Goal: Transaction & Acquisition: Purchase product/service

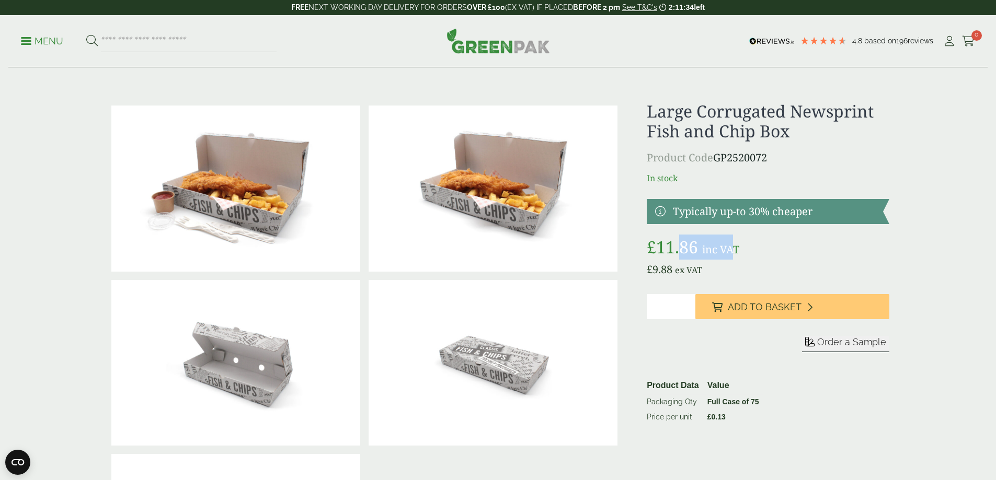
drag, startPoint x: 734, startPoint y: 250, endPoint x: 682, endPoint y: 249, distance: 52.8
click at [682, 249] on p "£ 11.86 inc VAT" at bounding box center [768, 247] width 242 height 25
click at [741, 247] on p "£ 11.86 inc VAT" at bounding box center [768, 247] width 242 height 25
drag, startPoint x: 742, startPoint y: 247, endPoint x: 707, endPoint y: 248, distance: 35.6
click at [707, 248] on p "£ 11.86 inc VAT" at bounding box center [768, 247] width 242 height 25
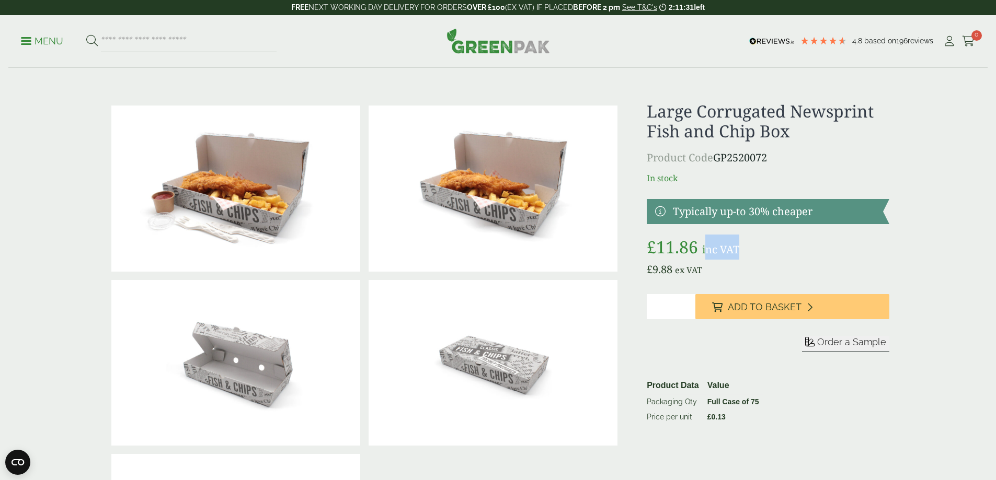
click at [788, 248] on p "£ 11.86 inc VAT" at bounding box center [768, 247] width 242 height 25
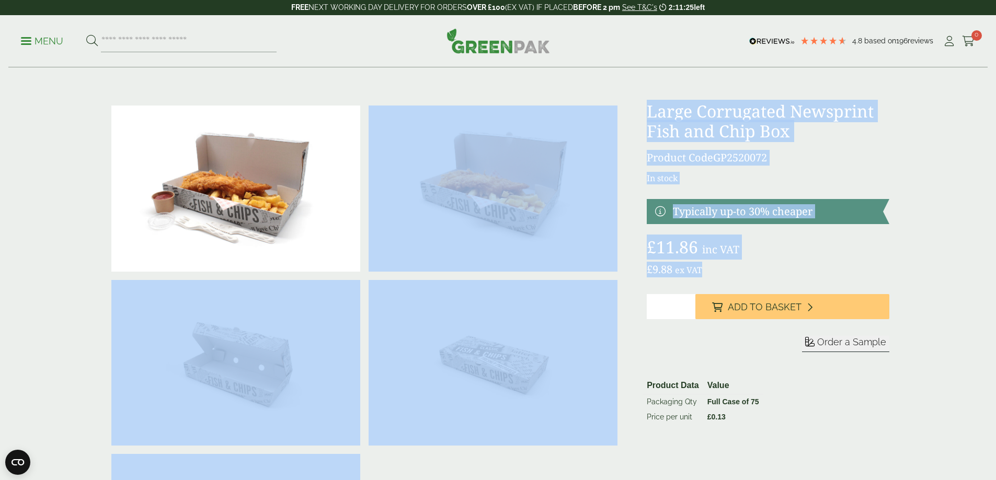
drag, startPoint x: 704, startPoint y: 271, endPoint x: 619, endPoint y: 264, distance: 85.5
click at [619, 264] on div at bounding box center [498, 362] width 794 height 523
click at [738, 273] on p "£ 9.88 ex VAT" at bounding box center [768, 270] width 242 height 16
drag, startPoint x: 711, startPoint y: 273, endPoint x: 632, endPoint y: 268, distance: 78.6
click at [632, 268] on div at bounding box center [498, 362] width 794 height 523
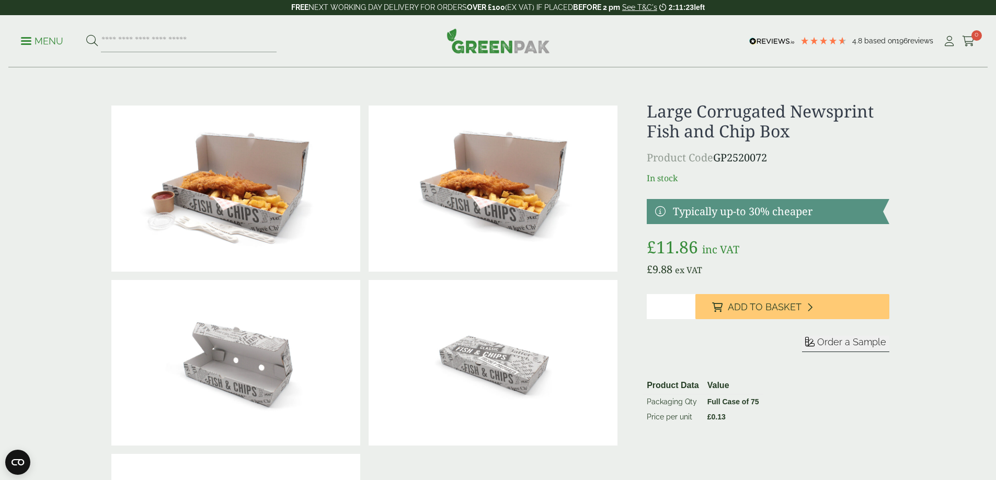
click at [744, 292] on div "Large Corrugated Newsprint Fish and Chip Box Product Code GP2520072 In stock Ty…" at bounding box center [768, 362] width 242 height 523
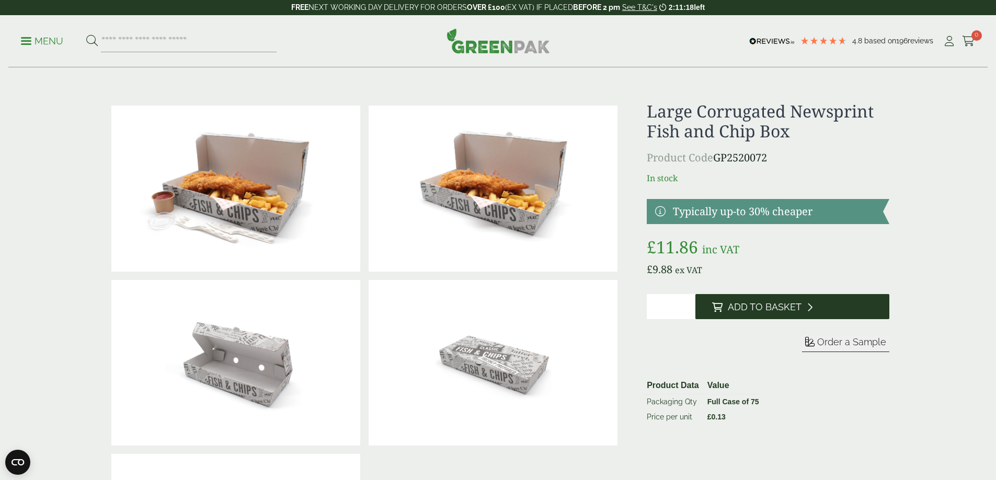
click at [741, 304] on span "Add to Basket" at bounding box center [765, 307] width 74 height 11
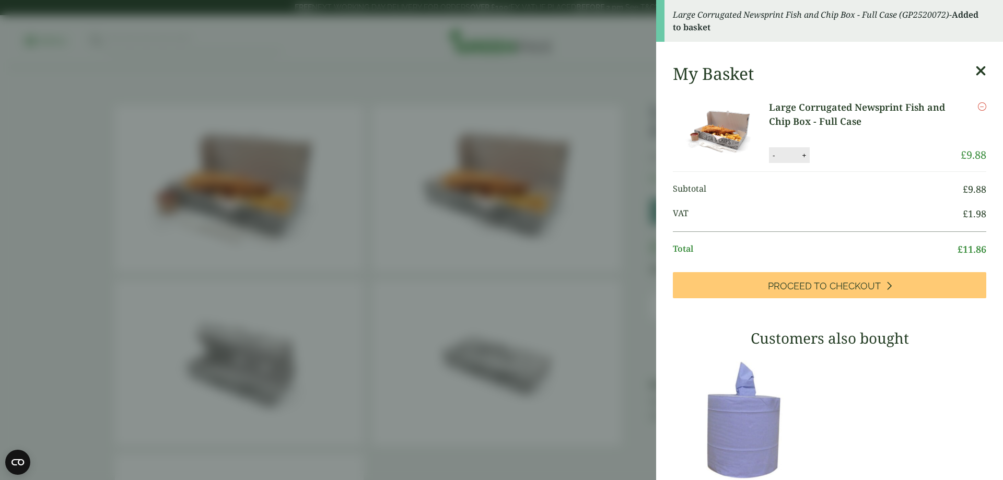
click at [978, 107] on icon "Remove this item" at bounding box center [982, 106] width 8 height 8
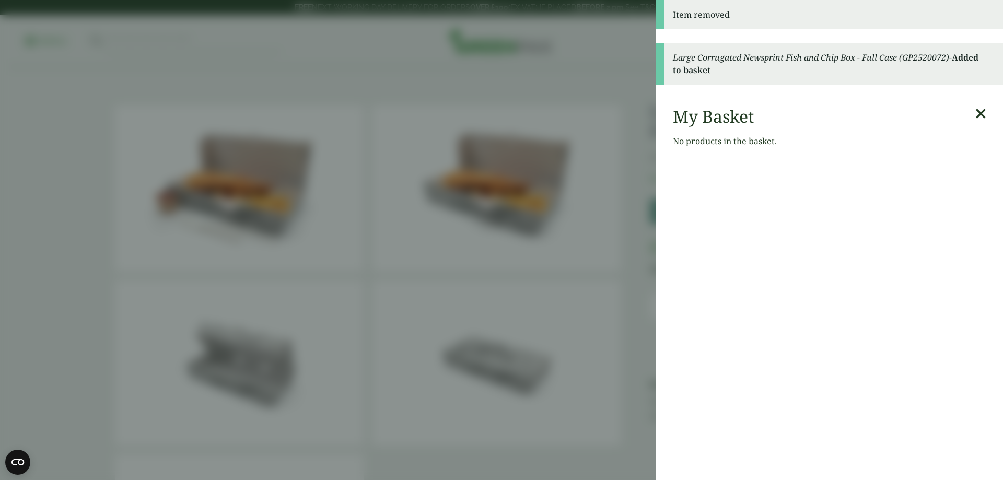
click at [976, 117] on icon at bounding box center [981, 114] width 11 height 15
